Goal: Use online tool/utility: Utilize a website feature to perform a specific function

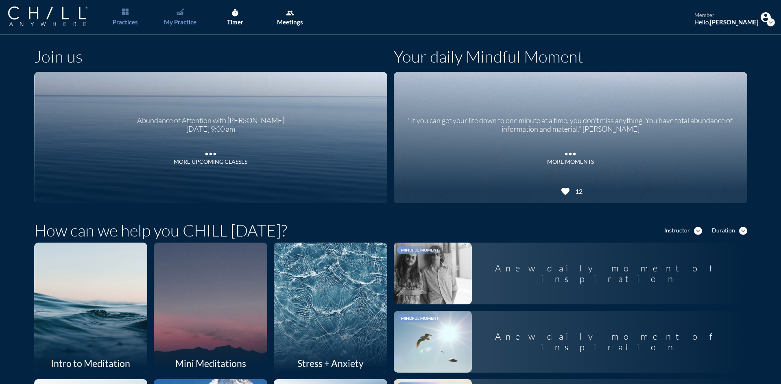
click at [183, 9] on img "Main menu" at bounding box center [179, 12] width 7 height 7
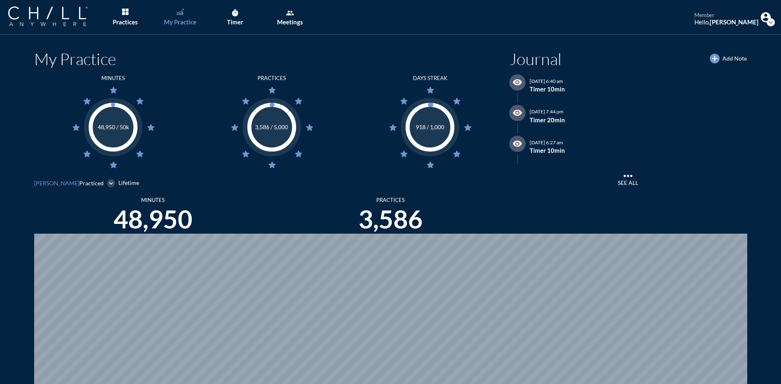
scroll to position [384, 775]
click at [238, 17] on link "timer Timer" at bounding box center [235, 17] width 43 height 35
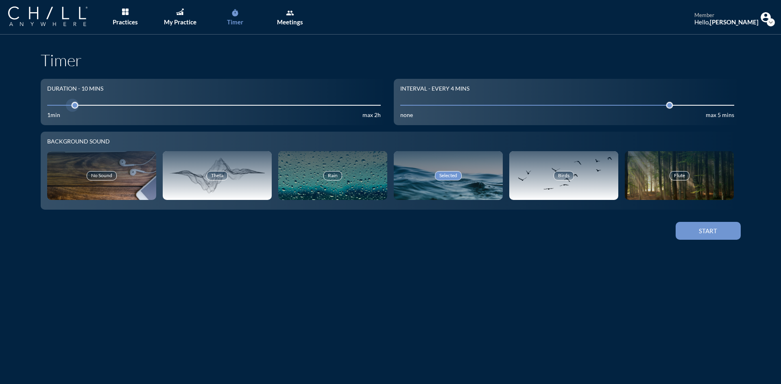
click at [114, 108] on input "10" at bounding box center [214, 105] width 334 height 8
click at [112, 106] on input "10" at bounding box center [214, 105] width 334 height 8
click at [712, 236] on button "Start" at bounding box center [708, 231] width 65 height 18
